Goal: Transaction & Acquisition: Subscribe to service/newsletter

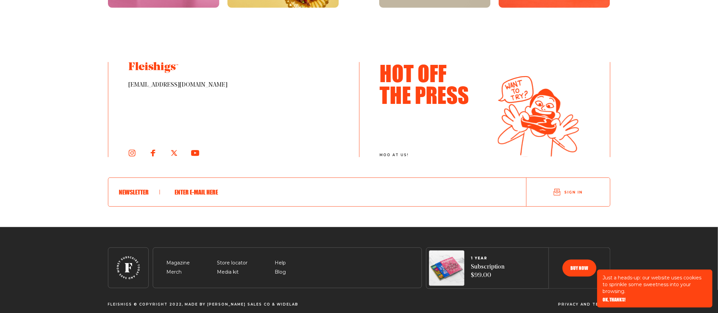
scroll to position [1524, 0]
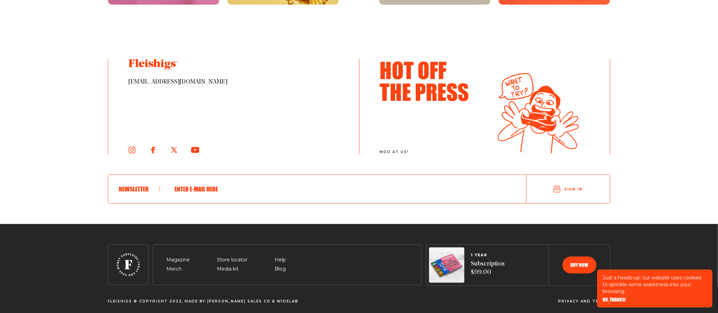
click at [603, 297] on span "OK, THANKS!" at bounding box center [613, 295] width 23 height 5
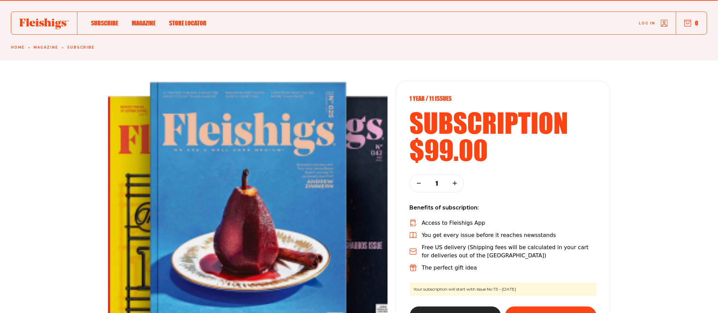
scroll to position [0, 0]
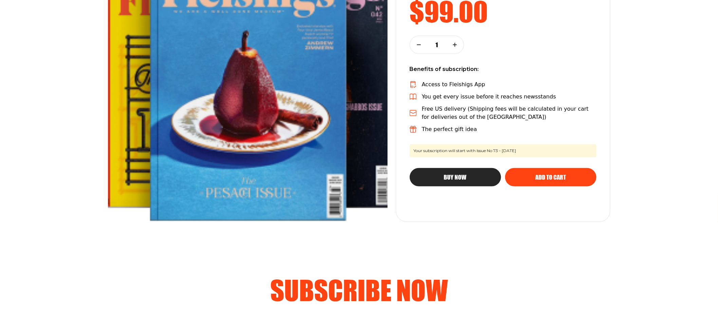
scroll to position [160, 0]
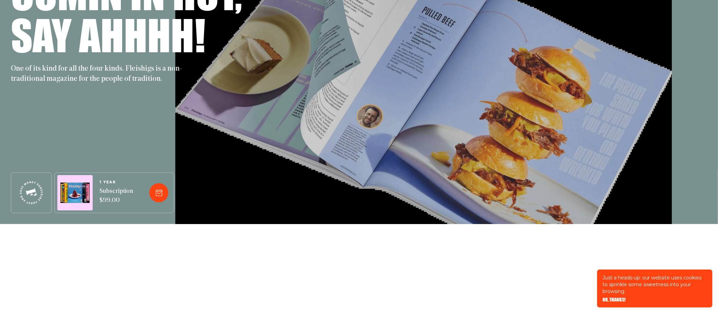
scroll to position [126, 0]
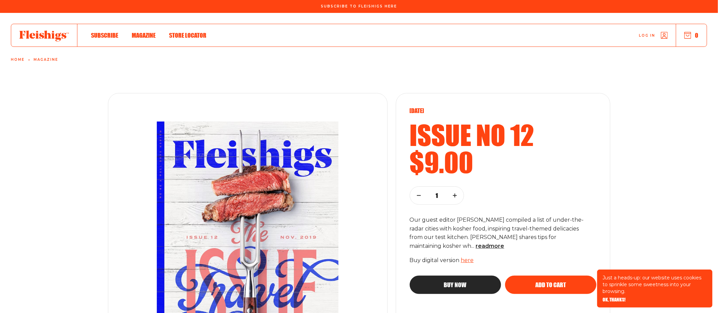
scroll to position [1, 0]
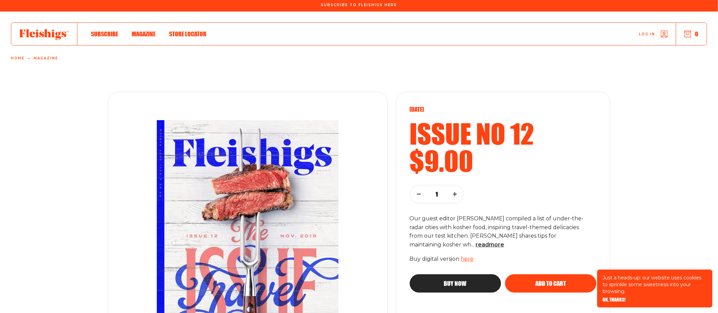
click at [105, 31] on span "Subscribe" at bounding box center [104, 26] width 27 height 7
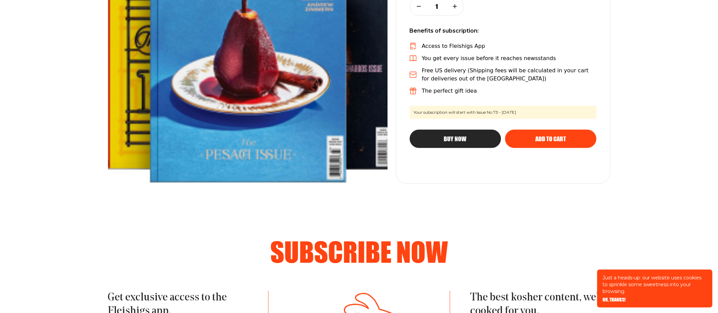
scroll to position [189, 0]
